Goal: Communication & Community: Share content

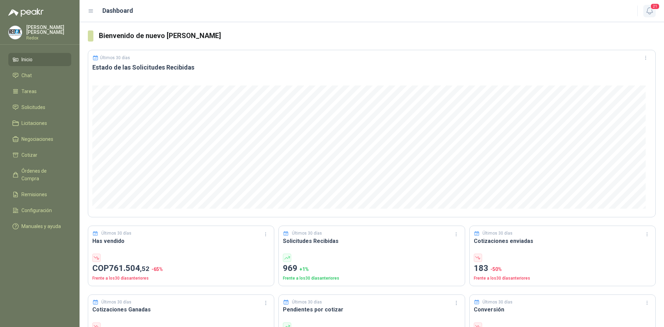
click at [652, 16] on button "21" at bounding box center [649, 11] width 12 height 12
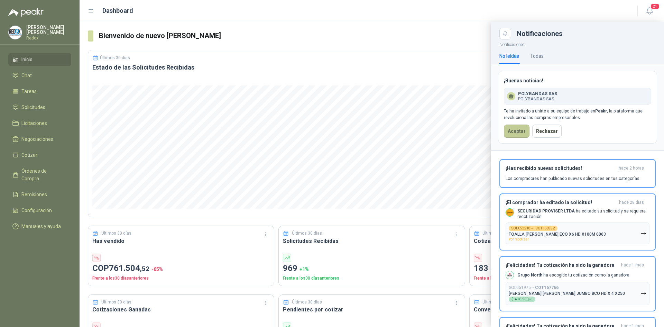
click at [514, 131] on button "Aceptar" at bounding box center [517, 131] width 26 height 13
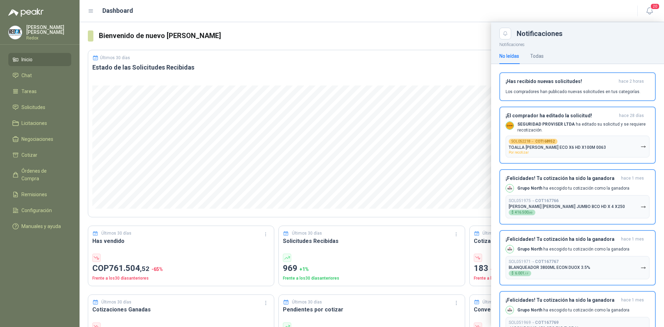
click at [44, 40] on div "[PERSON_NAME]" at bounding box center [40, 35] width 80 height 20
click at [33, 25] on div "[PERSON_NAME]" at bounding box center [39, 32] width 63 height 15
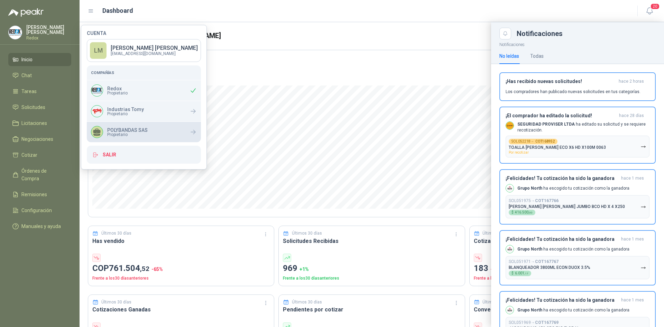
click at [130, 130] on p "POLYBANDAS SAS" at bounding box center [127, 130] width 40 height 5
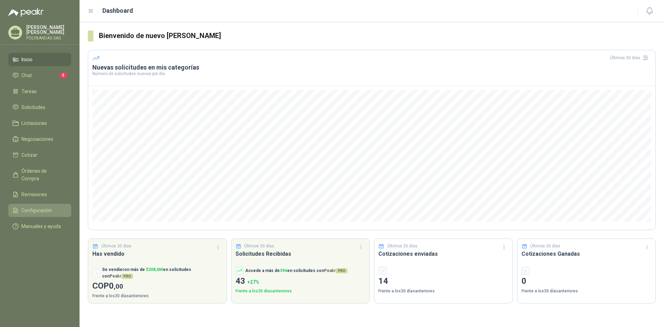
click at [36, 206] on span "Configuración" at bounding box center [36, 210] width 30 height 8
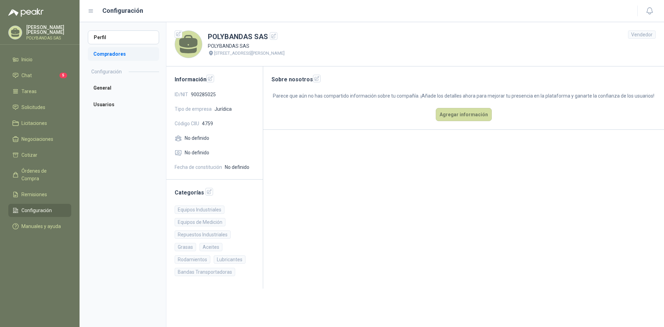
click at [117, 55] on li "Compradores" at bounding box center [123, 54] width 71 height 14
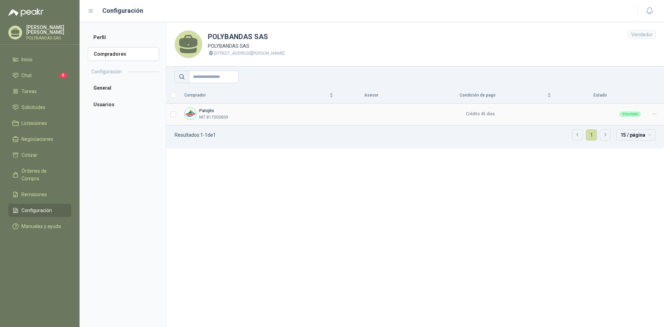
click at [653, 113] on icon at bounding box center [654, 113] width 5 height 5
click at [654, 114] on icon at bounding box center [654, 113] width 5 height 5
click at [629, 148] on span "Eliminar" at bounding box center [635, 148] width 28 height 8
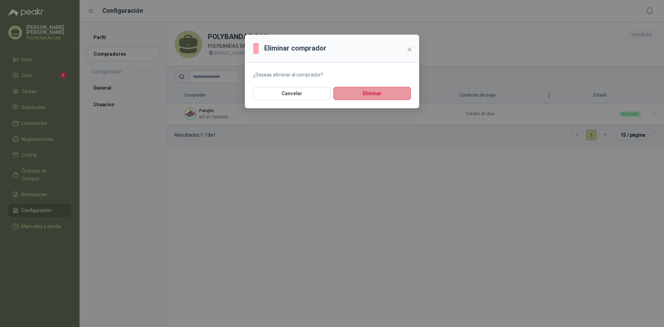
click at [359, 93] on button "Eliminar" at bounding box center [371, 93] width 77 height 13
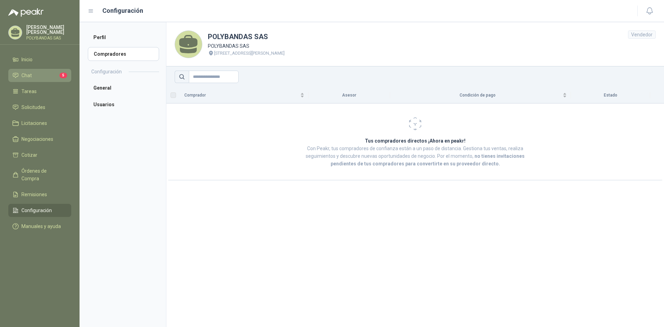
click at [39, 75] on li "Chat 5" at bounding box center [39, 76] width 55 height 8
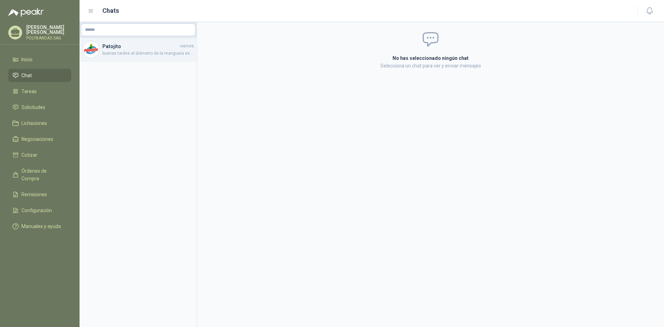
click at [133, 45] on h4 "Patojito" at bounding box center [140, 47] width 76 height 8
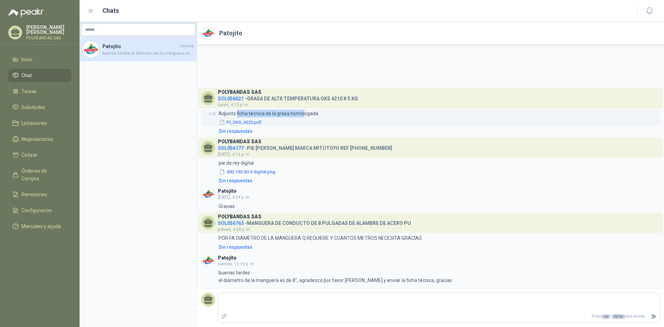
drag, startPoint x: 236, startPoint y: 112, endPoint x: 305, endPoint y: 112, distance: 69.2
click at [305, 112] on p "Adjunto ficha técnica de la grasa homologada" at bounding box center [269, 114] width 100 height 8
click at [306, 112] on p "Adjunto ficha técnica de la grasa homologada" at bounding box center [269, 114] width 100 height 8
click at [257, 170] on button "500-193-30-3 digital.png" at bounding box center [247, 171] width 57 height 7
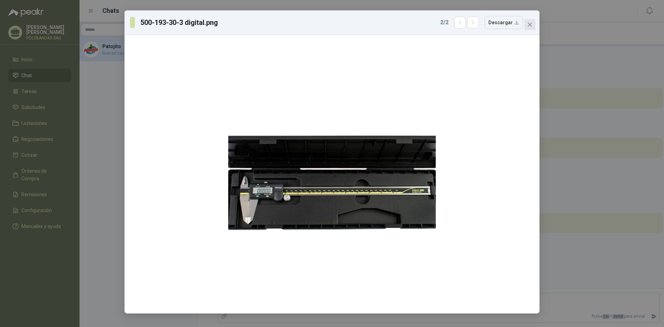
click at [528, 25] on icon "close" at bounding box center [530, 25] width 6 height 6
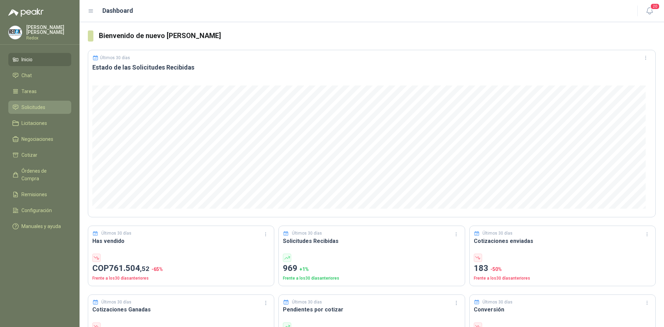
click at [27, 108] on span "Solicitudes" at bounding box center [33, 107] width 24 height 8
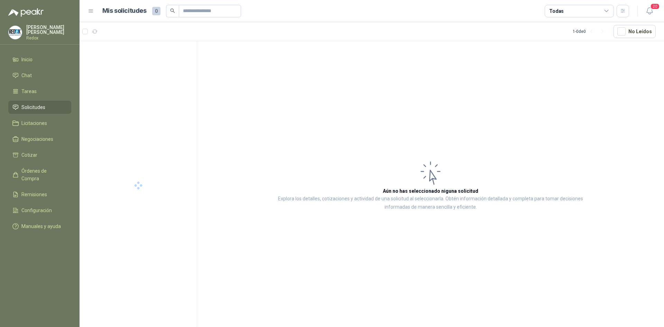
click at [29, 25] on div "[PERSON_NAME]" at bounding box center [39, 32] width 63 height 15
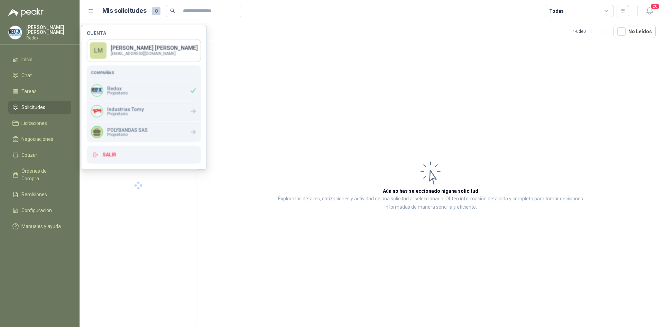
click at [129, 135] on div at bounding box center [139, 185] width 118 height 288
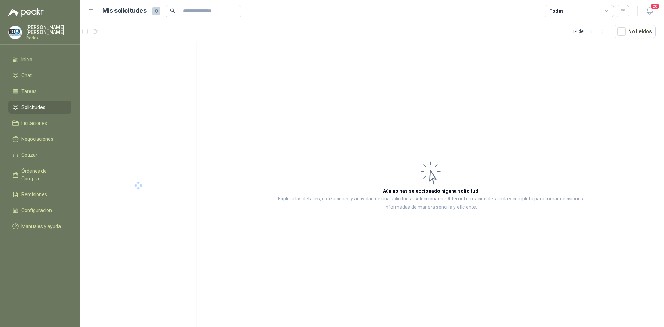
click at [33, 23] on menu "[PERSON_NAME] Redox Inicio Chat Tareas Solicitudes Licitaciones Negociaciones C…" at bounding box center [40, 163] width 80 height 327
click at [35, 30] on p "[PERSON_NAME]" at bounding box center [48, 30] width 45 height 10
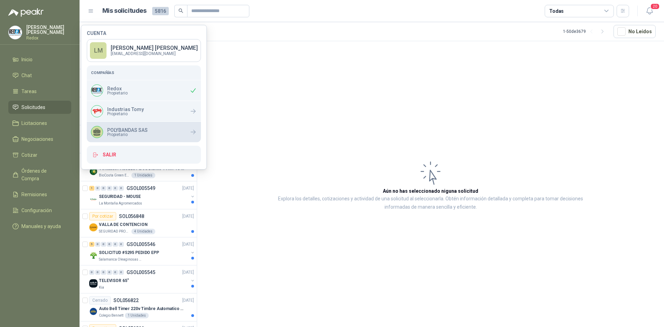
click at [138, 132] on span "Propietario" at bounding box center [127, 134] width 40 height 4
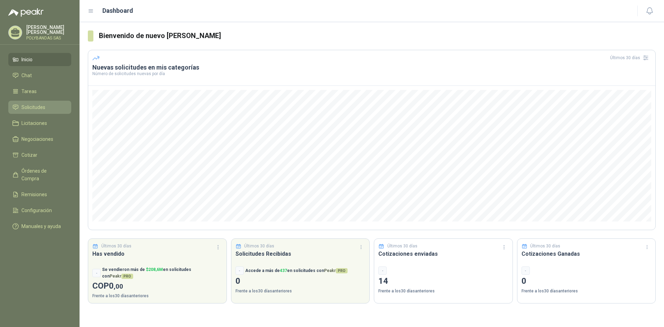
click at [33, 104] on span "Solicitudes" at bounding box center [33, 107] width 24 height 8
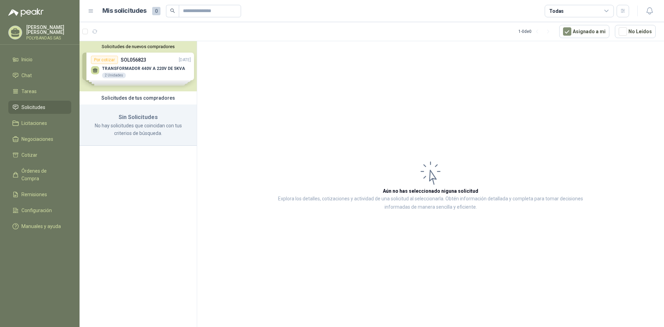
click at [558, 12] on div "Todas" at bounding box center [556, 11] width 15 height 8
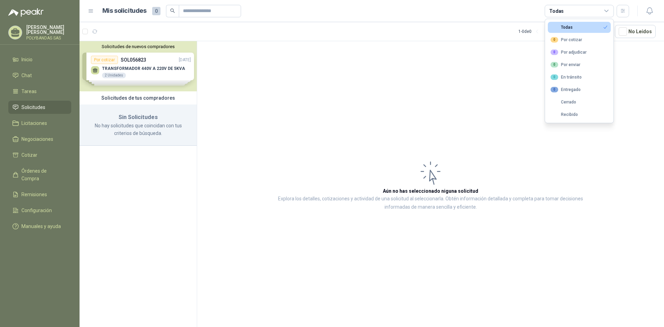
click at [241, 90] on article "Aún no has seleccionado niguna solicitud Explora los detalles, cotizaciones y a…" at bounding box center [430, 185] width 467 height 288
